Goal: Task Accomplishment & Management: Use online tool/utility

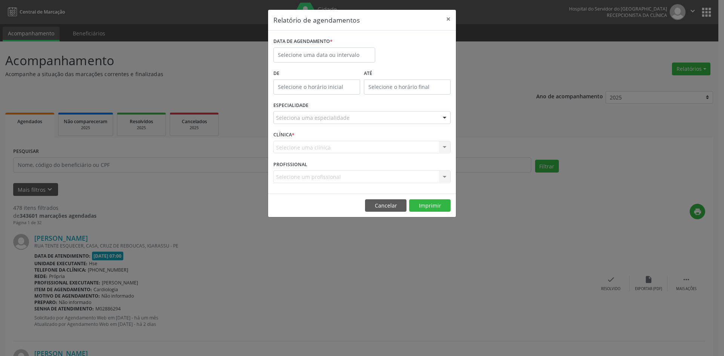
click at [306, 46] on label "DATA DE AGENDAMENTO *" at bounding box center [302, 42] width 59 height 12
click at [304, 54] on input "text" at bounding box center [324, 54] width 102 height 15
click at [296, 112] on span "6" at bounding box center [298, 109] width 15 height 15
type input "[DATE]"
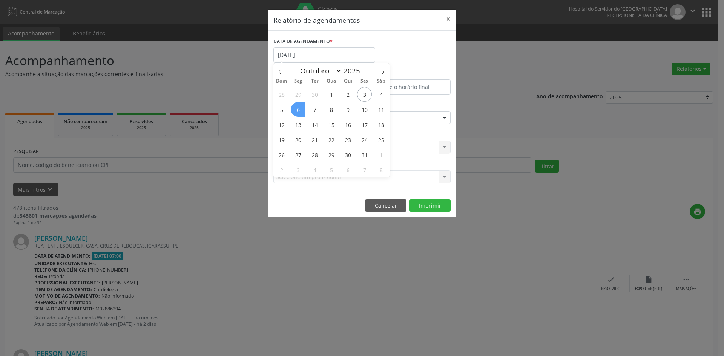
click at [296, 112] on span "6" at bounding box center [298, 109] width 15 height 15
click at [300, 51] on input "[DATE]" at bounding box center [324, 54] width 102 height 15
drag, startPoint x: 300, startPoint y: 110, endPoint x: 327, endPoint y: 107, distance: 27.3
click at [362, 119] on div "28 29 30 1 2 3 4 5 6 7 8 9 10 11 12 13 14 15 16 17 18 19 20 21 22 23 24 25 26 2…" at bounding box center [331, 132] width 116 height 90
click at [297, 108] on span "6" at bounding box center [298, 109] width 15 height 15
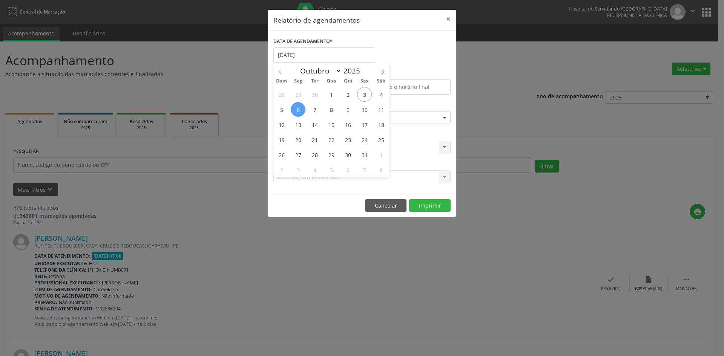
type input "[DATE]"
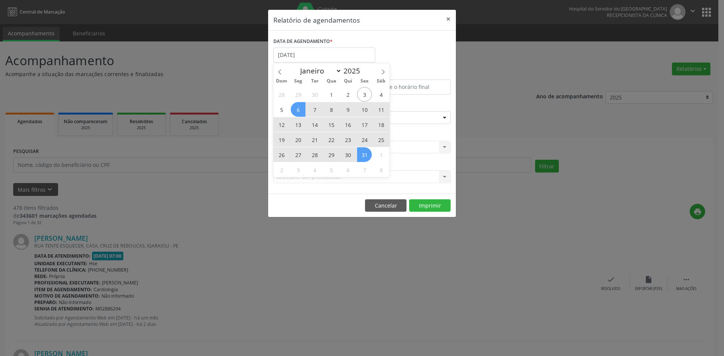
drag, startPoint x: 297, startPoint y: 108, endPoint x: 367, endPoint y: 154, distance: 83.4
click at [367, 154] on div "28 29 30 1 2 3 4 5 6 7 8 9 10 11 12 13 14 15 16 17 18 19 20 21 22 23 24 25 26 2…" at bounding box center [331, 132] width 116 height 90
click at [367, 154] on span "31" at bounding box center [364, 154] width 15 height 15
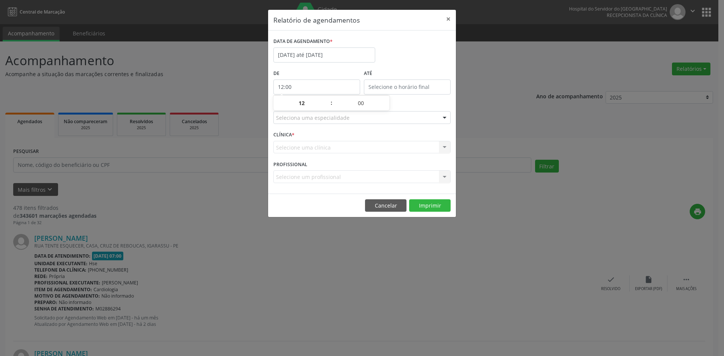
click at [295, 87] on input "12:00" at bounding box center [316, 87] width 87 height 15
click at [328, 108] on span at bounding box center [327, 107] width 5 height 8
type input "11:00"
type input "11"
click at [328, 108] on span at bounding box center [327, 107] width 5 height 8
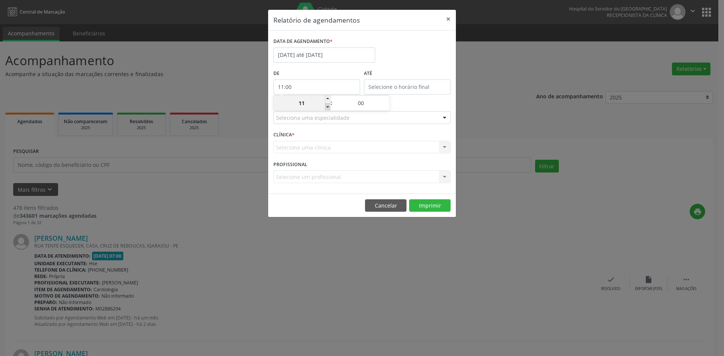
type input "10:00"
type input "10"
click at [328, 108] on span at bounding box center [327, 107] width 5 height 8
type input "09:00"
type input "09"
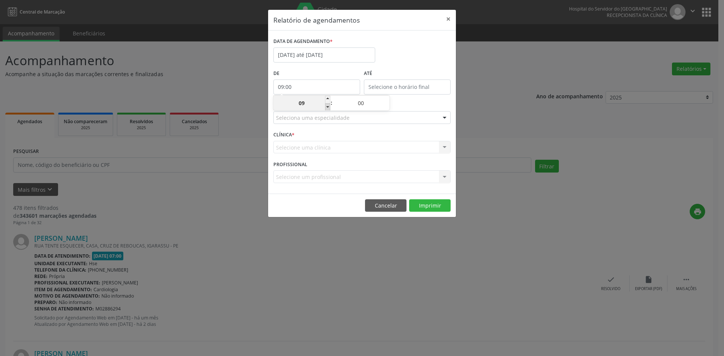
click at [328, 108] on span at bounding box center [327, 107] width 5 height 8
type input "08:00"
type input "08"
click at [328, 108] on span at bounding box center [327, 107] width 5 height 8
type input "07:00"
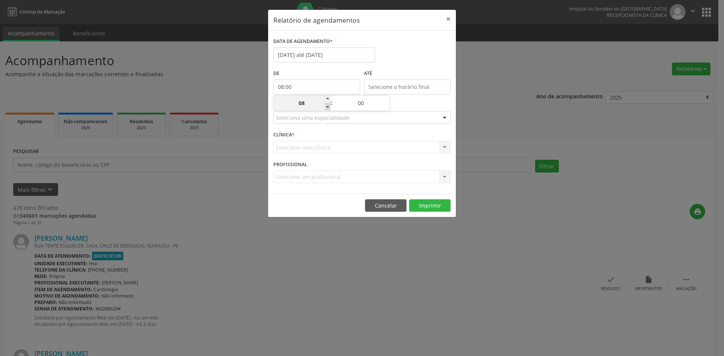
type input "07"
click at [379, 80] on input "12:00" at bounding box center [407, 87] width 87 height 15
click at [419, 99] on span at bounding box center [417, 100] width 5 height 8
type input "13:00"
type input "13"
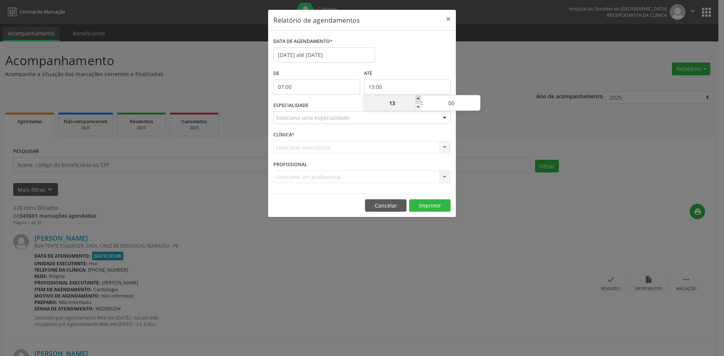
click at [419, 99] on span at bounding box center [417, 100] width 5 height 8
type input "14:00"
type input "14"
click at [419, 99] on span at bounding box center [417, 100] width 5 height 8
type input "15:00"
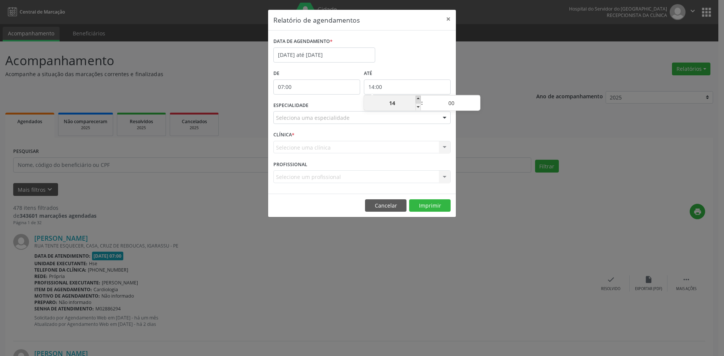
type input "15"
click at [419, 98] on span at bounding box center [417, 100] width 5 height 8
type input "16:00"
type input "16"
click at [419, 98] on span at bounding box center [417, 100] width 5 height 8
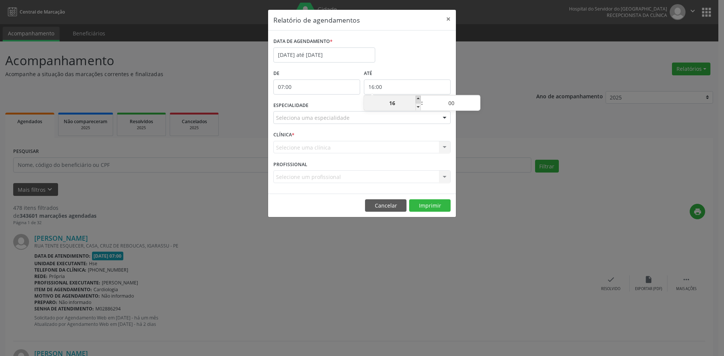
type input "17:00"
type input "17"
click at [419, 98] on span at bounding box center [417, 100] width 5 height 8
type input "18:00"
type input "18"
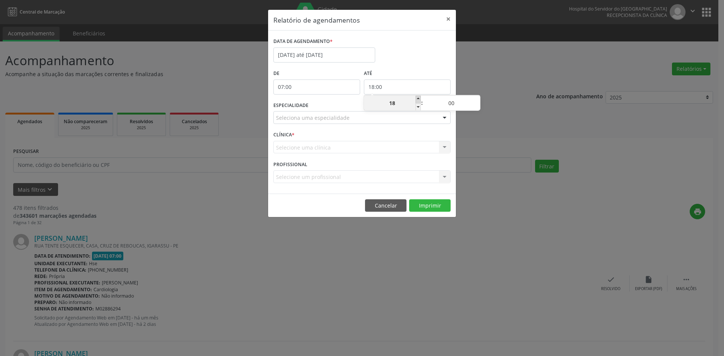
click at [419, 98] on span at bounding box center [417, 100] width 5 height 8
type input "19:00"
type input "19"
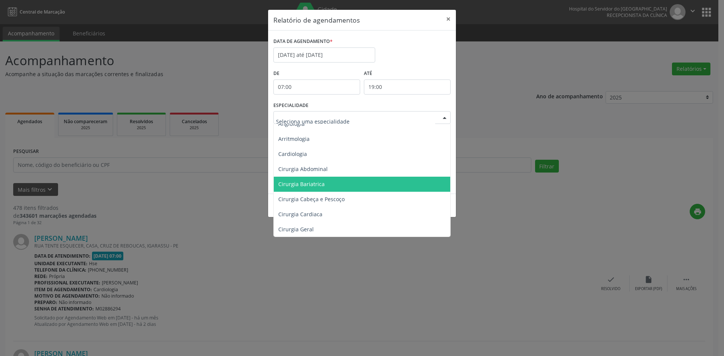
scroll to position [75, 0]
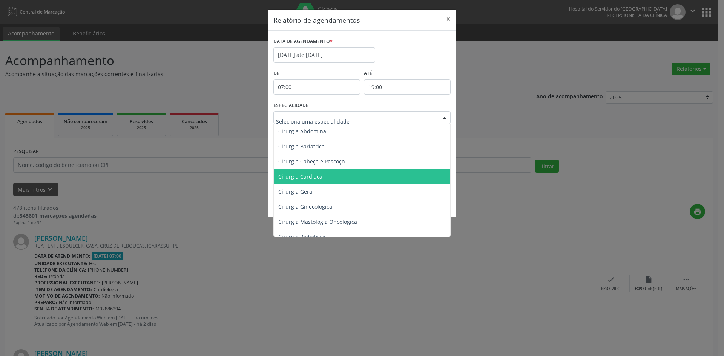
click at [285, 178] on span "Cirurgia Cardiaca" at bounding box center [300, 176] width 44 height 7
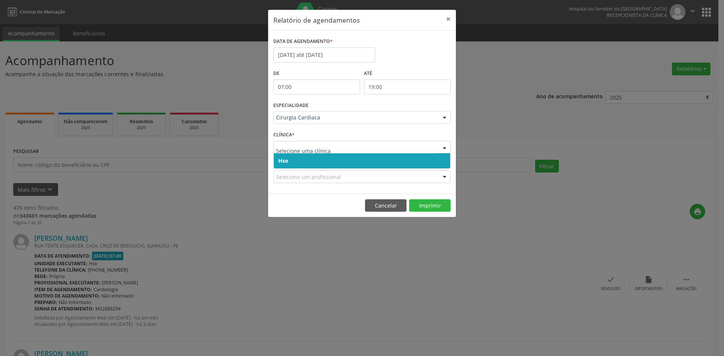
drag, startPoint x: 278, startPoint y: 163, endPoint x: 281, endPoint y: 153, distance: 10.7
click at [278, 163] on span "Hse" at bounding box center [362, 160] width 176 height 15
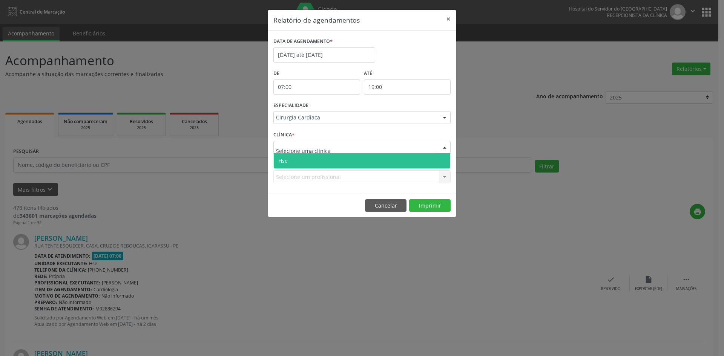
click at [283, 160] on span "Hse" at bounding box center [282, 160] width 9 height 7
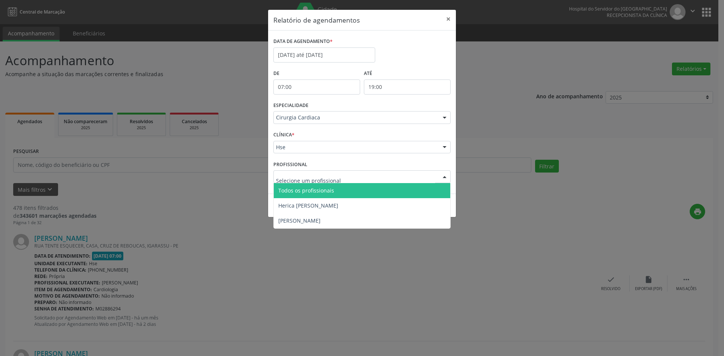
click at [299, 193] on span "Todos os profissionais" at bounding box center [306, 190] width 56 height 7
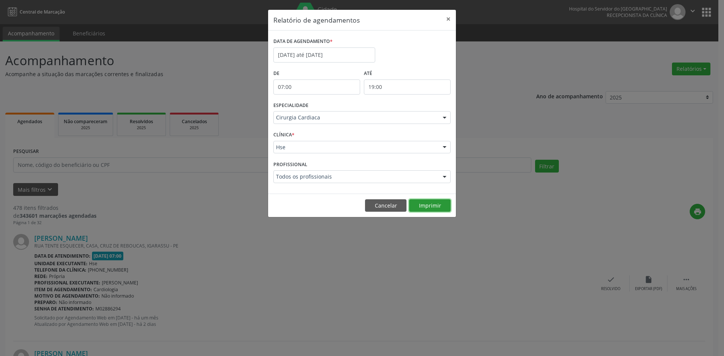
click at [430, 204] on button "Imprimir" at bounding box center [429, 205] width 41 height 13
click at [442, 117] on div at bounding box center [444, 118] width 11 height 13
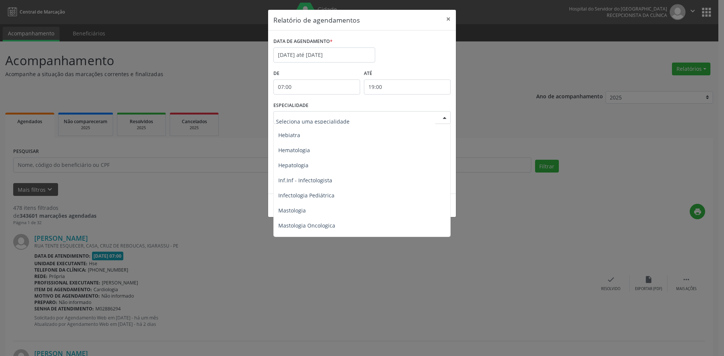
scroll to position [678, 0]
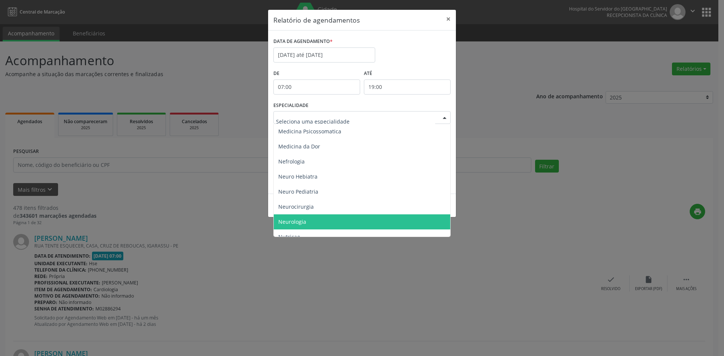
click at [303, 219] on span "Neurologia" at bounding box center [292, 221] width 28 height 7
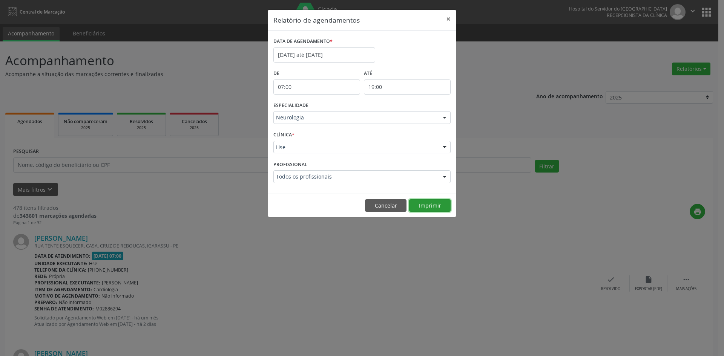
click at [418, 208] on button "Imprimir" at bounding box center [429, 205] width 41 height 13
click at [431, 208] on button "Imprimir" at bounding box center [429, 205] width 41 height 13
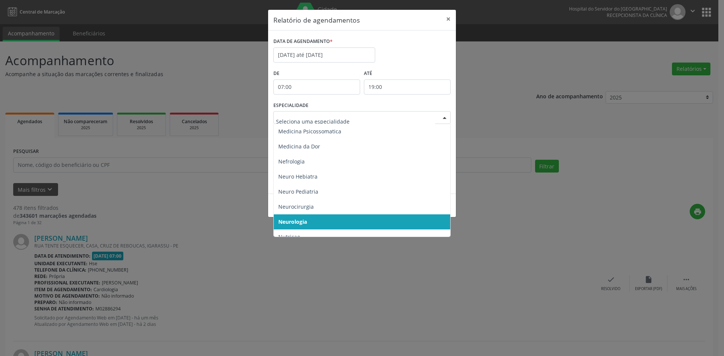
click at [441, 116] on div at bounding box center [444, 118] width 11 height 13
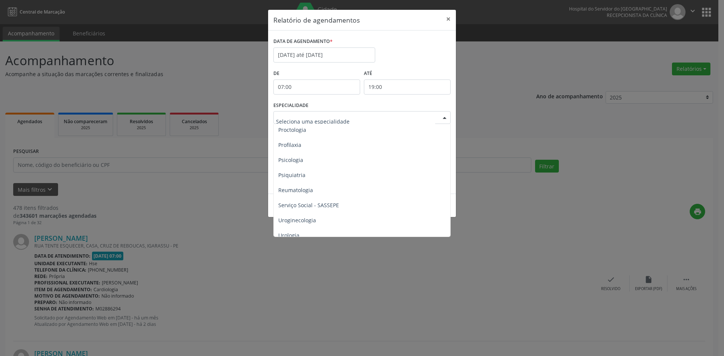
scroll to position [1281, 0]
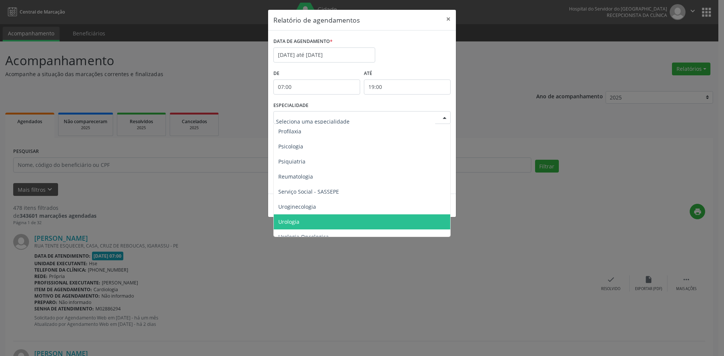
click at [291, 223] on span "Urologia" at bounding box center [288, 221] width 21 height 7
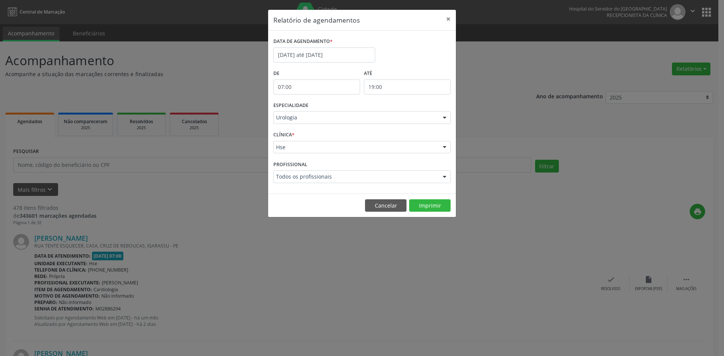
click at [446, 176] on div at bounding box center [444, 177] width 11 height 13
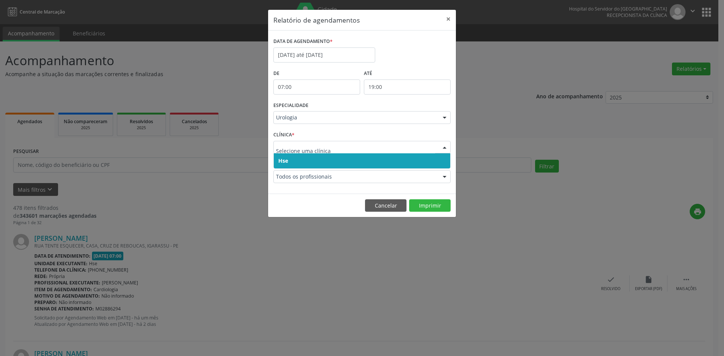
click at [285, 160] on span "Hse" at bounding box center [283, 160] width 10 height 7
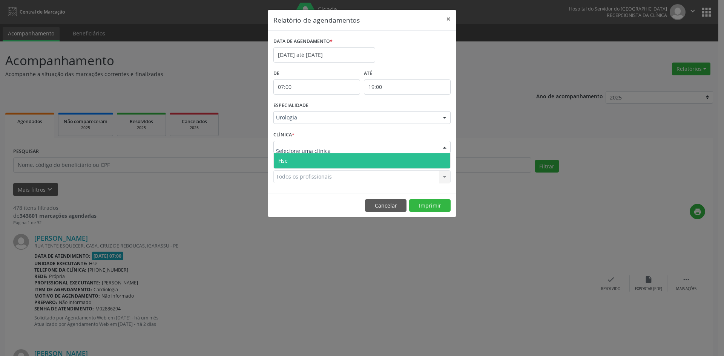
click at [286, 159] on span "Hse" at bounding box center [282, 160] width 9 height 7
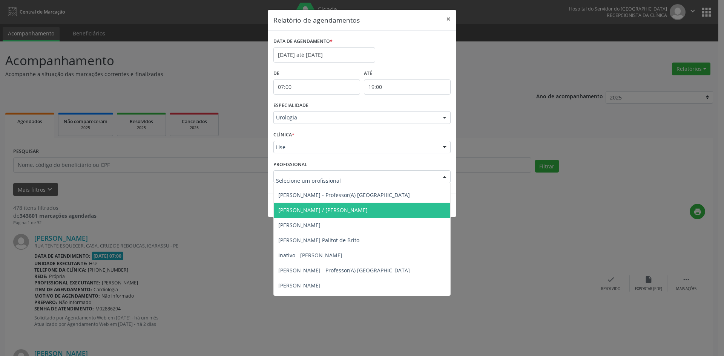
scroll to position [75, 0]
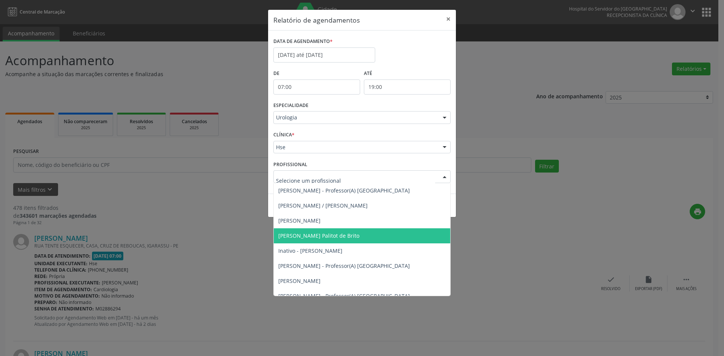
click at [303, 234] on span "[PERSON_NAME] Palitot de Brito" at bounding box center [318, 235] width 81 height 7
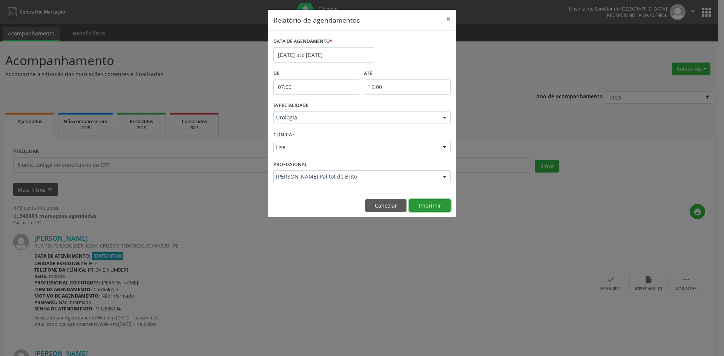
click at [432, 202] on button "Imprimir" at bounding box center [429, 205] width 41 height 13
click at [444, 175] on div at bounding box center [444, 177] width 11 height 13
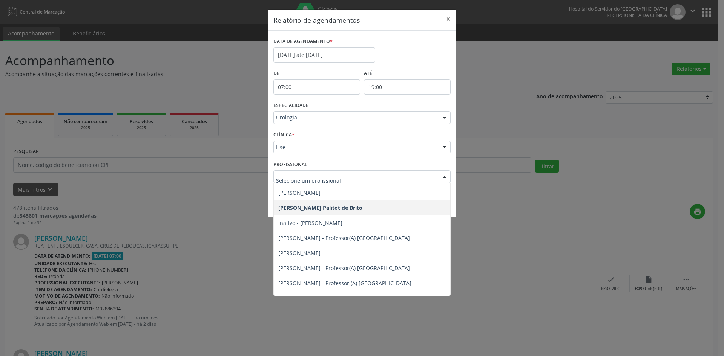
scroll to position [0, 0]
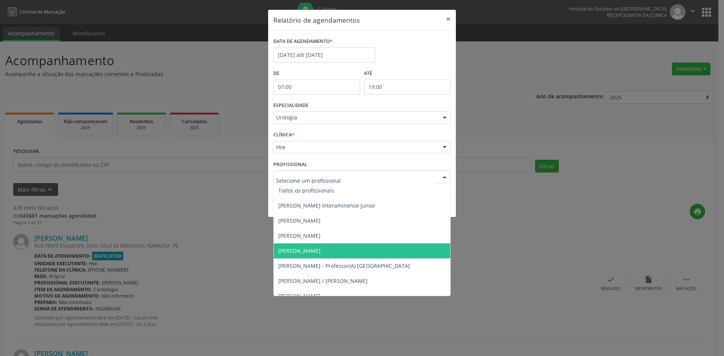
click at [306, 248] on span "[PERSON_NAME]" at bounding box center [299, 250] width 42 height 7
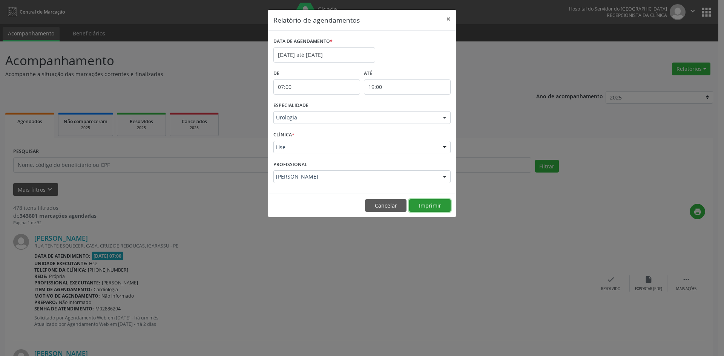
click at [435, 205] on button "Imprimir" at bounding box center [429, 205] width 41 height 13
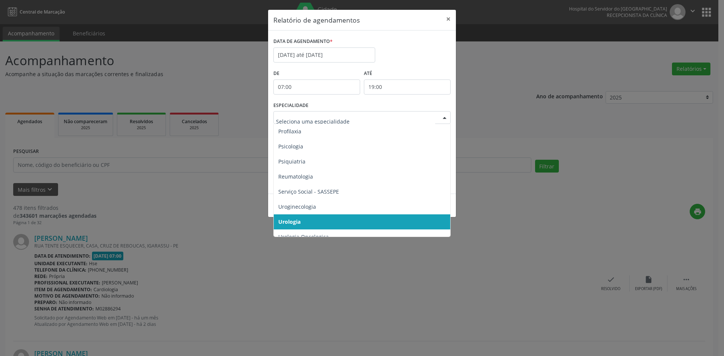
click at [444, 116] on div at bounding box center [444, 118] width 11 height 13
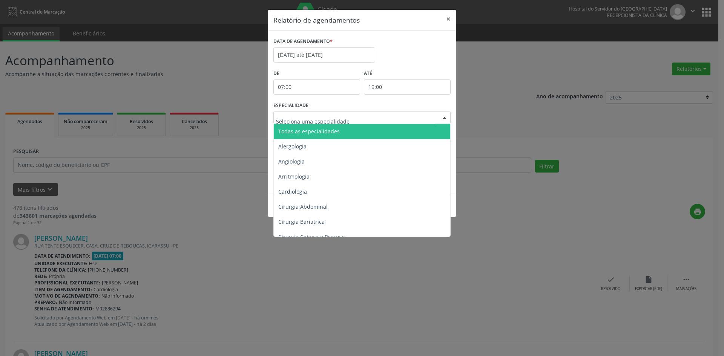
click at [318, 131] on span "Todas as especialidades" at bounding box center [308, 131] width 61 height 7
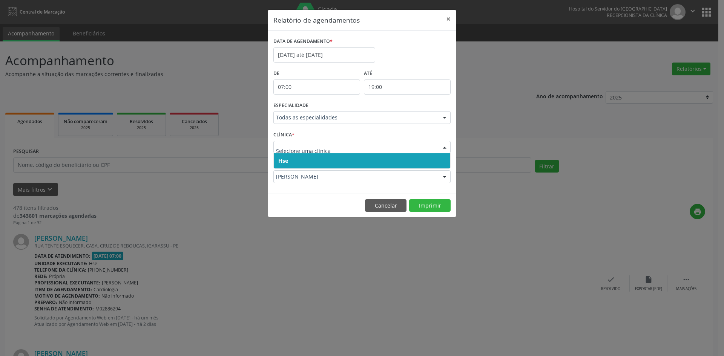
click at [282, 160] on span "Hse" at bounding box center [283, 160] width 10 height 7
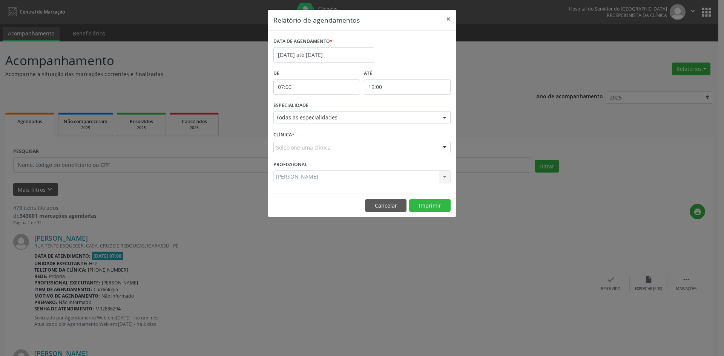
click at [282, 154] on div "Selecione uma clínica Hse Nenhum resultado encontrado para: " " Não há nenhuma …" at bounding box center [361, 147] width 177 height 13
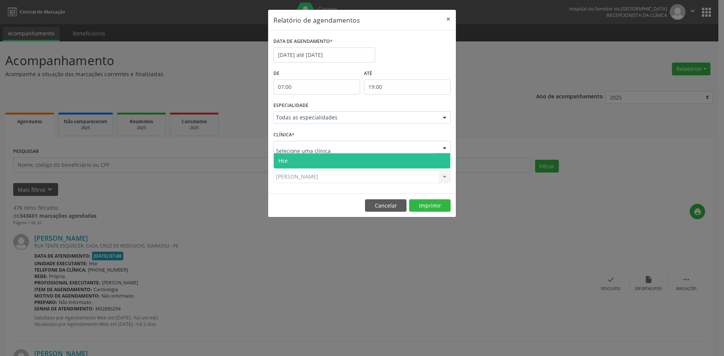
click at [283, 162] on span "Hse" at bounding box center [282, 160] width 9 height 7
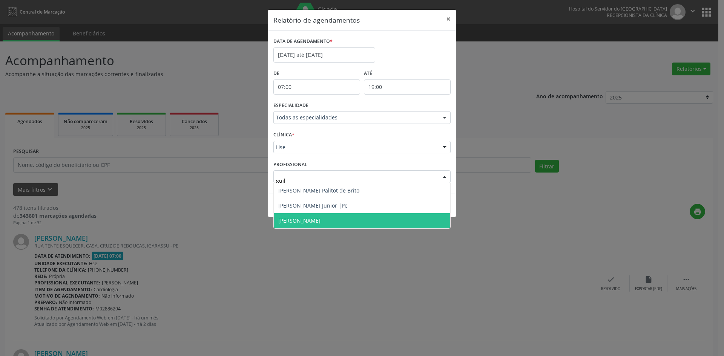
click at [315, 221] on span "[PERSON_NAME]" at bounding box center [299, 220] width 42 height 7
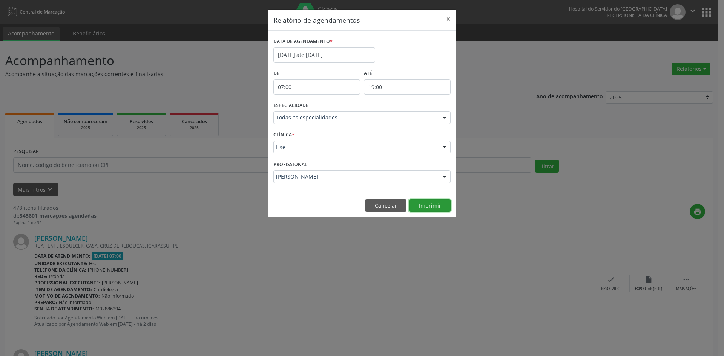
click at [427, 206] on button "Imprimir" at bounding box center [429, 205] width 41 height 13
click at [445, 118] on div at bounding box center [444, 118] width 11 height 13
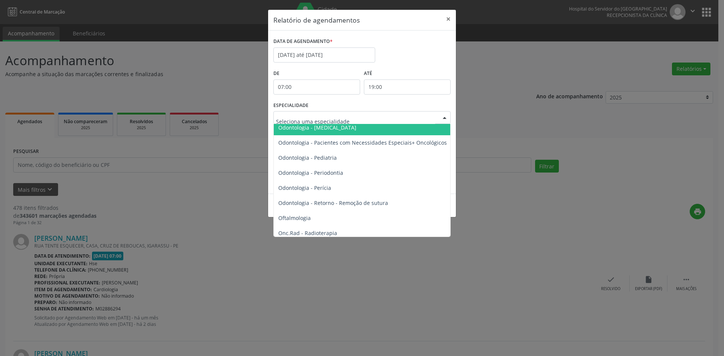
scroll to position [980, 0]
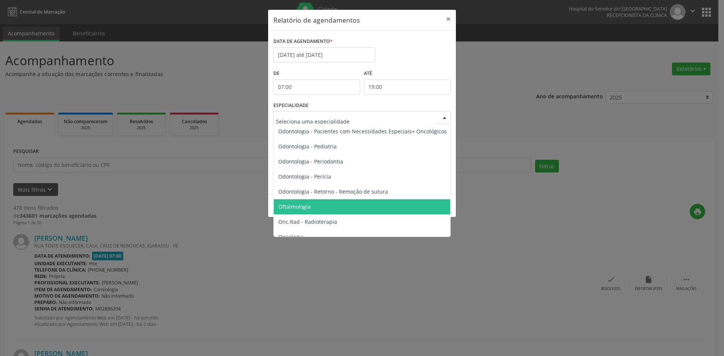
click at [306, 207] on span "Oftalmologia" at bounding box center [294, 206] width 32 height 7
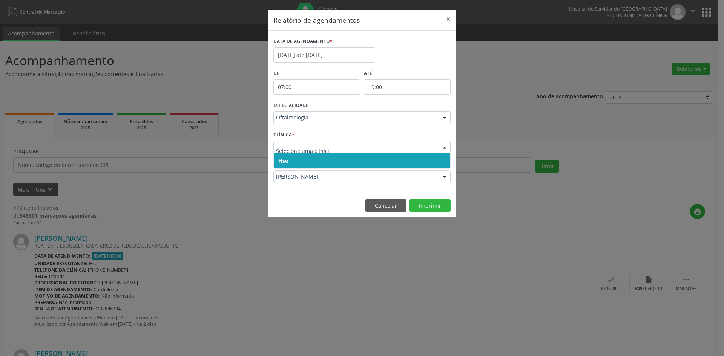
click at [287, 162] on span "Hse" at bounding box center [283, 160] width 10 height 7
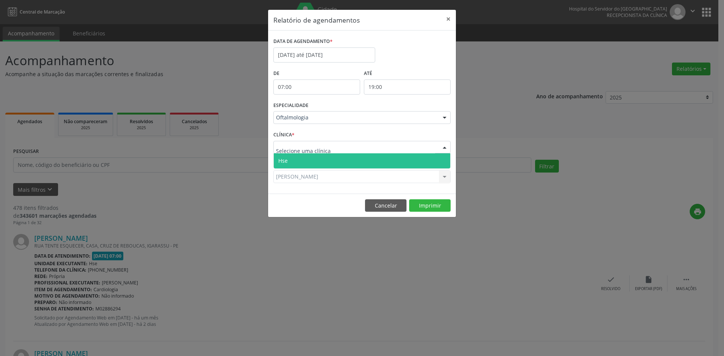
click at [292, 162] on span "Hse" at bounding box center [362, 160] width 176 height 15
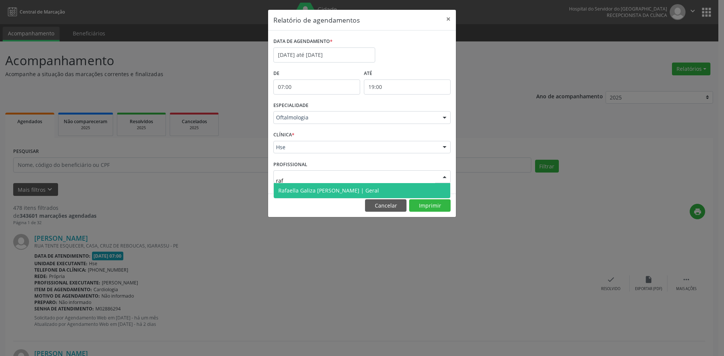
type input "rafa"
click at [322, 191] on span "Rafaella Galiza [PERSON_NAME] | Geral" at bounding box center [328, 190] width 101 height 7
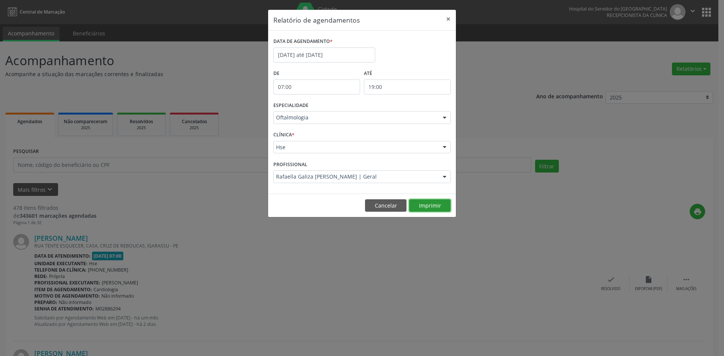
click at [435, 205] on button "Imprimir" at bounding box center [429, 205] width 41 height 13
click at [443, 178] on div at bounding box center [444, 177] width 11 height 13
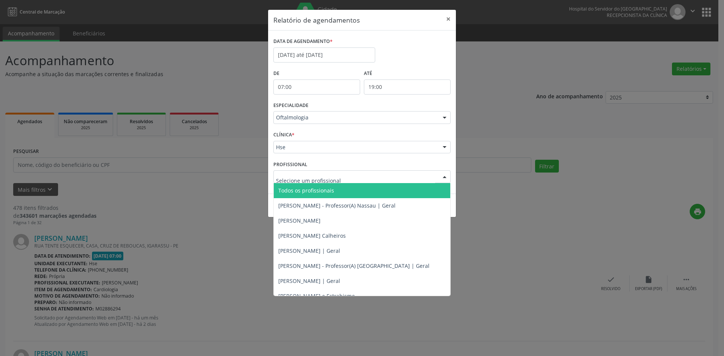
click at [322, 187] on span "Todos os profissionais" at bounding box center [306, 190] width 56 height 7
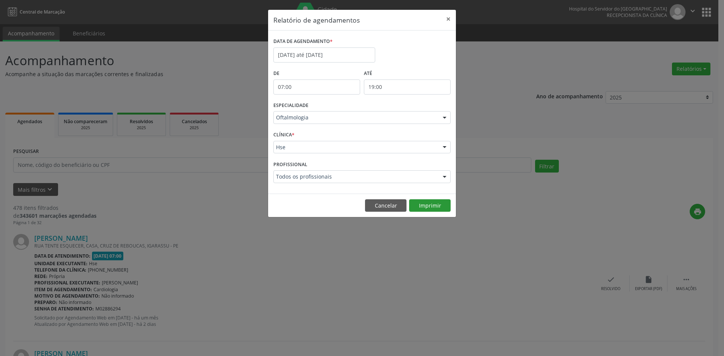
drag, startPoint x: 451, startPoint y: 211, endPoint x: 441, endPoint y: 211, distance: 10.6
click at [443, 211] on footer "Cancelar Imprimir" at bounding box center [362, 206] width 188 height 24
click at [441, 211] on button "Imprimir" at bounding box center [429, 205] width 41 height 13
click at [445, 119] on div at bounding box center [444, 118] width 11 height 13
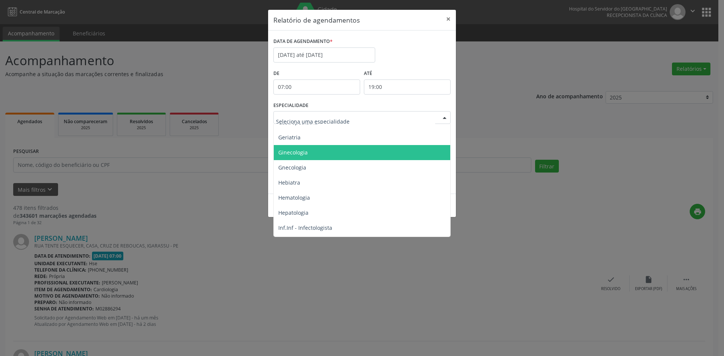
scroll to position [565, 0]
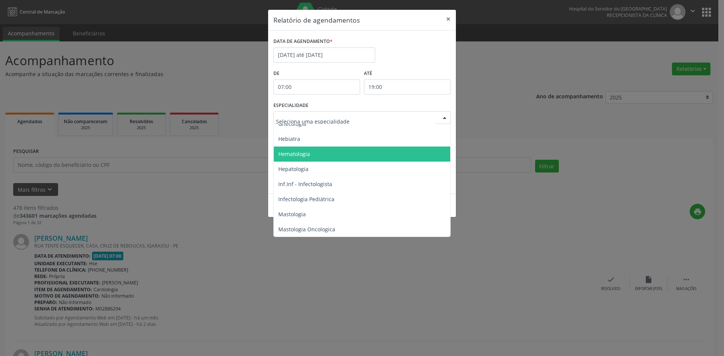
click at [300, 155] on span "Hematologia" at bounding box center [294, 153] width 32 height 7
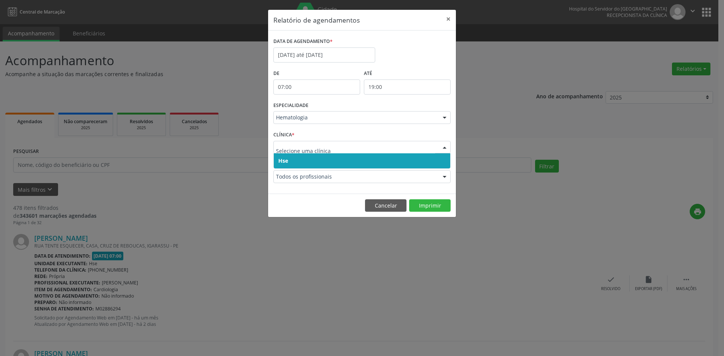
click at [282, 160] on span "Hse" at bounding box center [283, 160] width 10 height 7
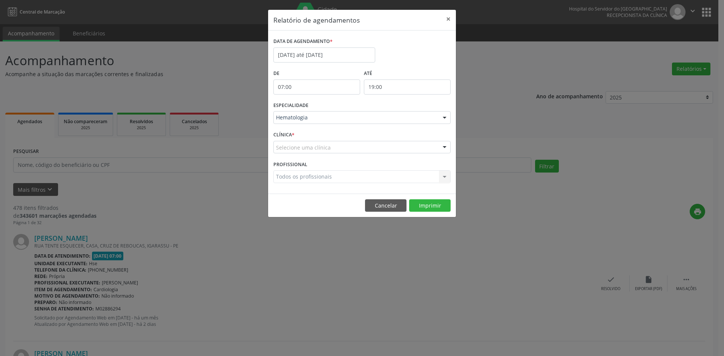
click at [284, 152] on div "Selecione uma clínica" at bounding box center [361, 147] width 177 height 13
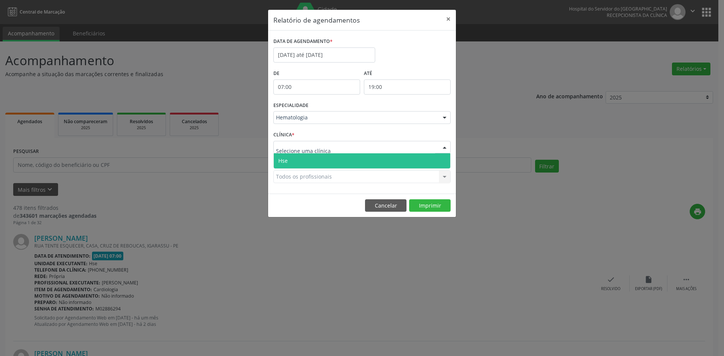
click at [287, 158] on span "Hse" at bounding box center [282, 160] width 9 height 7
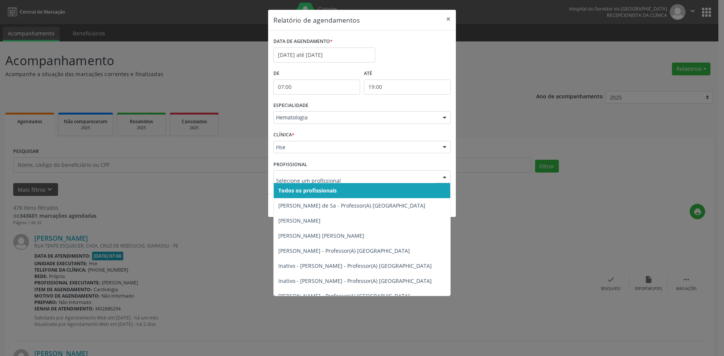
click at [303, 193] on span "Todos os profissionais" at bounding box center [307, 190] width 58 height 7
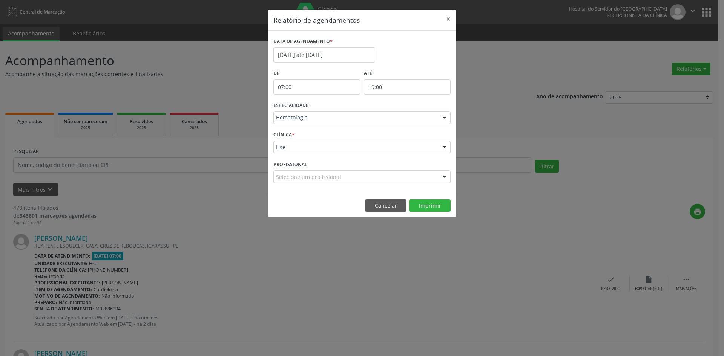
click at [305, 182] on div "Selecione um profissional" at bounding box center [361, 176] width 177 height 13
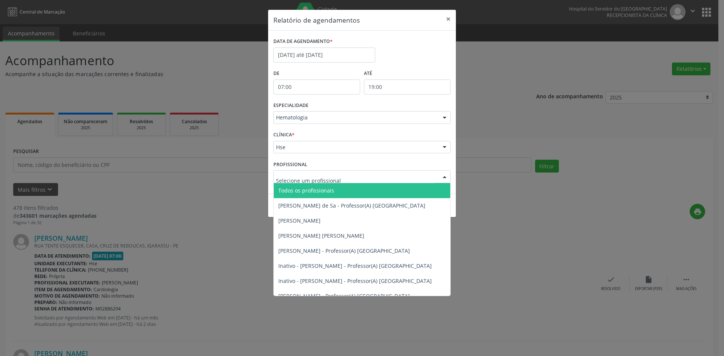
click at [305, 188] on span "Todos os profissionais" at bounding box center [306, 190] width 56 height 7
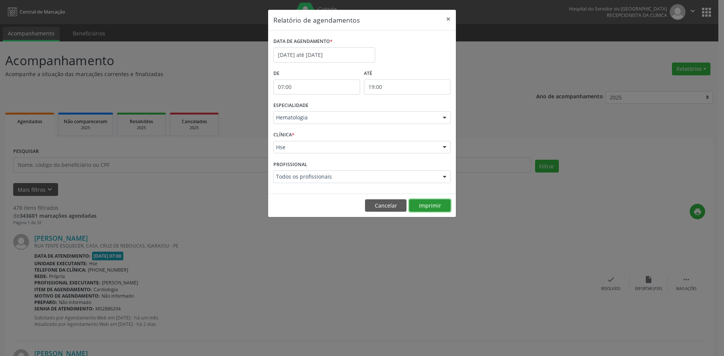
click at [442, 203] on button "Imprimir" at bounding box center [429, 205] width 41 height 13
click at [444, 115] on div at bounding box center [444, 118] width 11 height 13
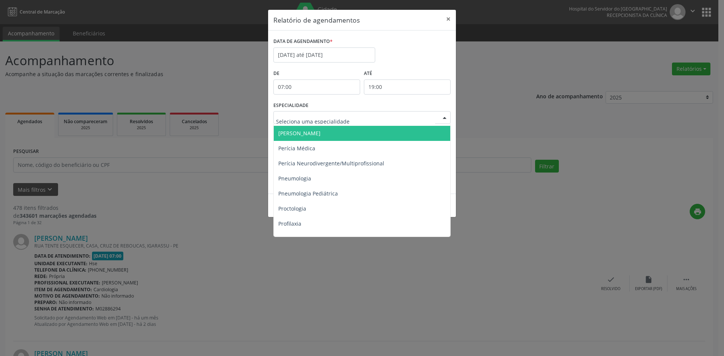
scroll to position [1206, 0]
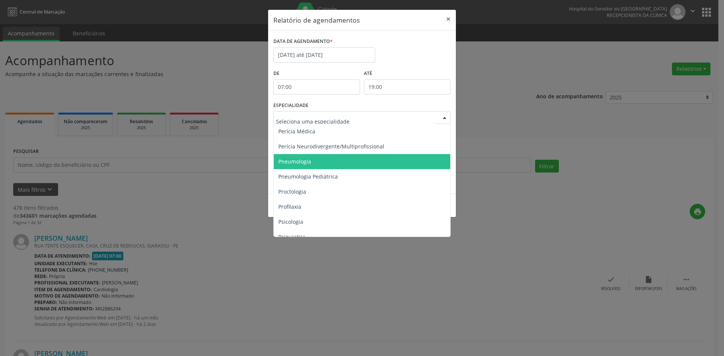
click at [294, 164] on span "Pneumologia" at bounding box center [294, 161] width 33 height 7
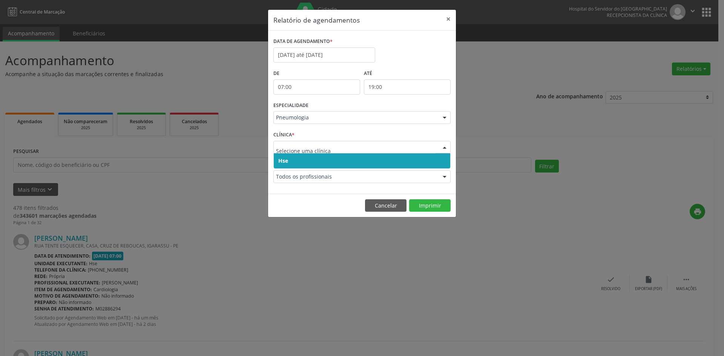
click at [280, 164] on span "Hse" at bounding box center [283, 160] width 10 height 7
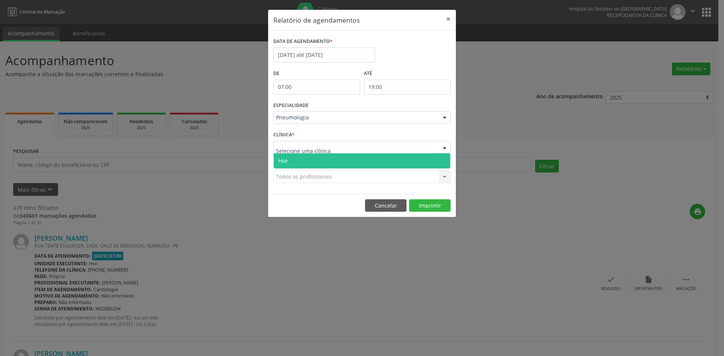
click at [283, 152] on div at bounding box center [361, 147] width 177 height 13
click at [283, 159] on span "Hse" at bounding box center [282, 160] width 9 height 7
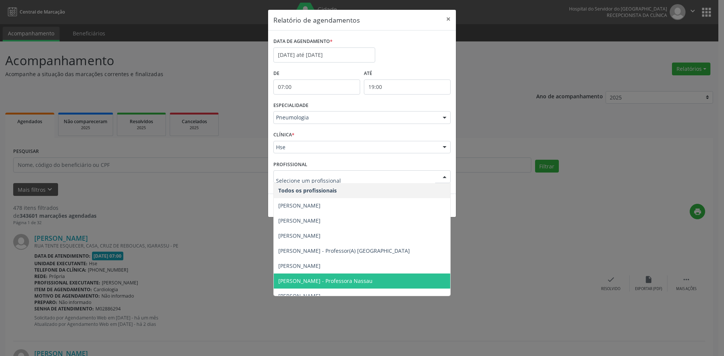
click at [307, 282] on span "[PERSON_NAME] - Professora Nassau" at bounding box center [325, 280] width 94 height 7
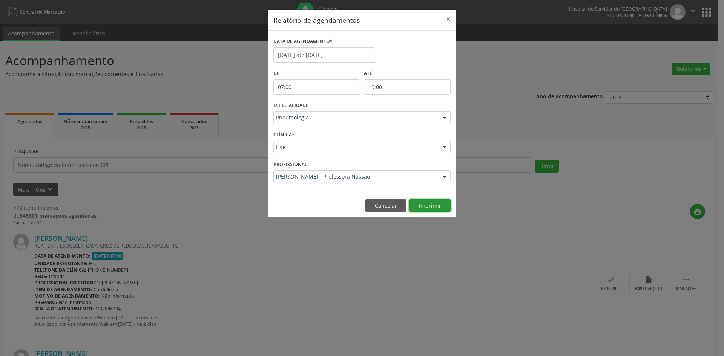
click at [432, 208] on button "Imprimir" at bounding box center [429, 205] width 41 height 13
click at [444, 117] on div at bounding box center [444, 118] width 11 height 13
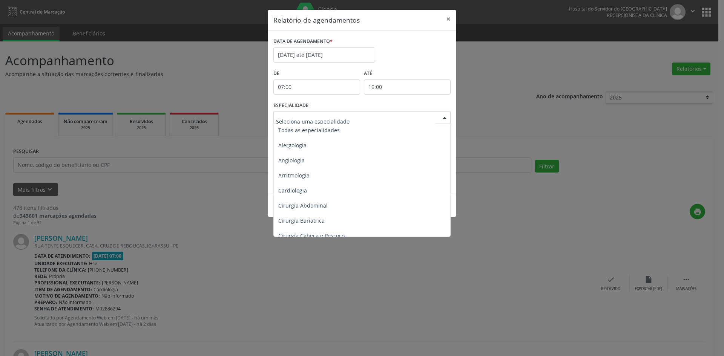
scroll to position [0, 0]
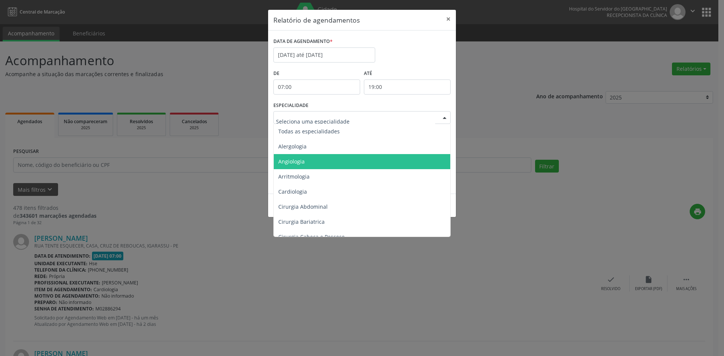
click at [289, 161] on span "Angiologia" at bounding box center [291, 161] width 26 height 7
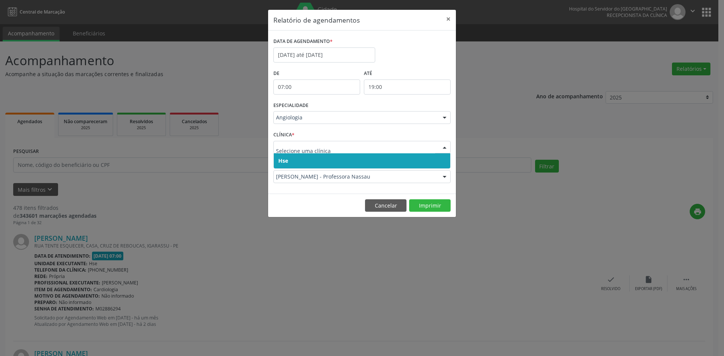
drag, startPoint x: 288, startPoint y: 160, endPoint x: 288, endPoint y: 165, distance: 5.3
click at [288, 162] on span "Hse" at bounding box center [283, 160] width 10 height 7
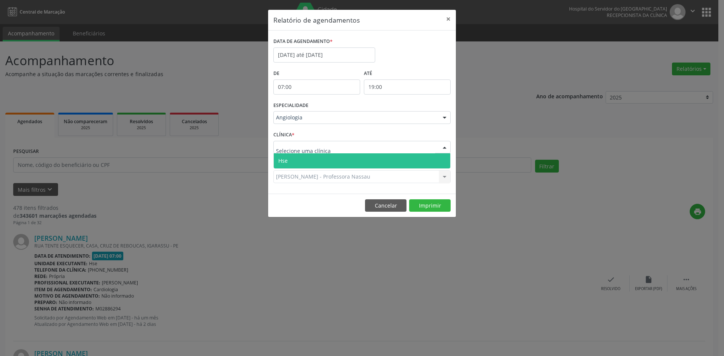
click at [289, 162] on span "Hse" at bounding box center [362, 160] width 176 height 15
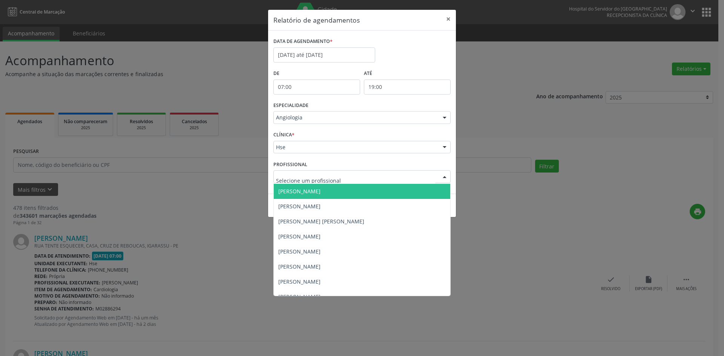
scroll to position [75, 0]
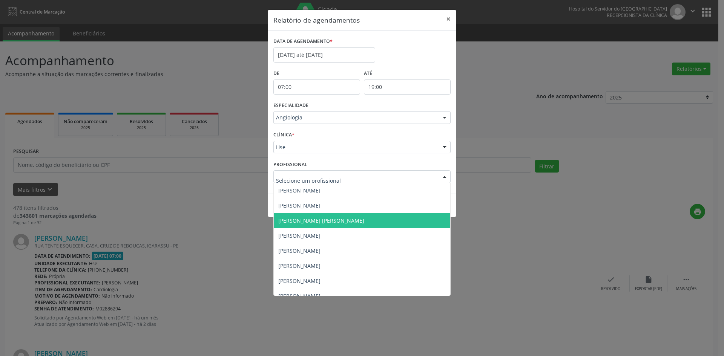
click at [315, 215] on span "[PERSON_NAME] [PERSON_NAME]" at bounding box center [362, 220] width 176 height 15
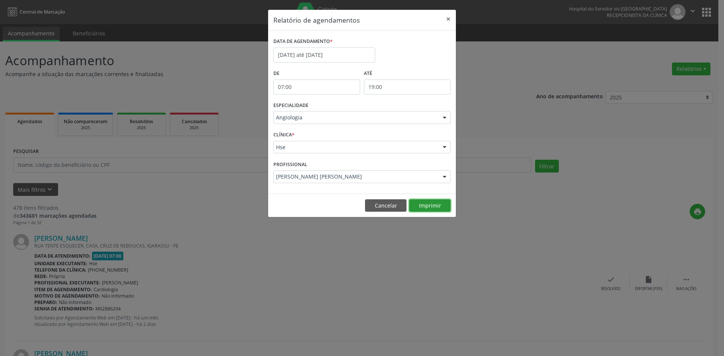
click at [435, 205] on button "Imprimir" at bounding box center [429, 205] width 41 height 13
